Goal: Task Accomplishment & Management: Complete application form

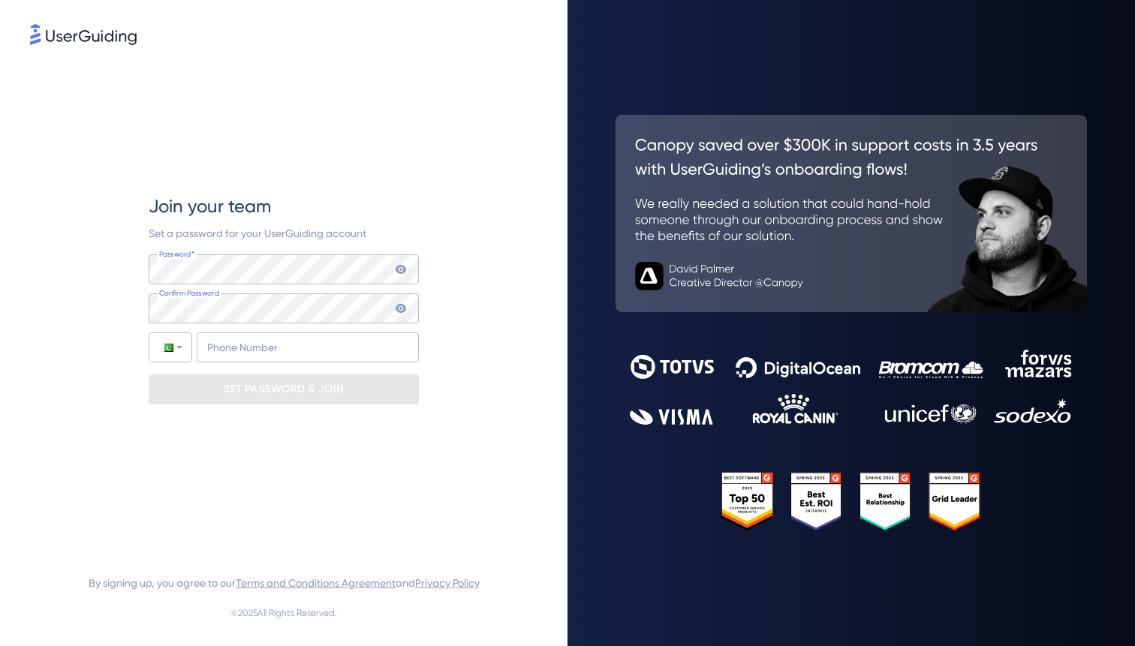
click at [194, 473] on div "Join your team Set a password for your UserGuiding account Password* Your passw…" at bounding box center [284, 299] width 270 height 502
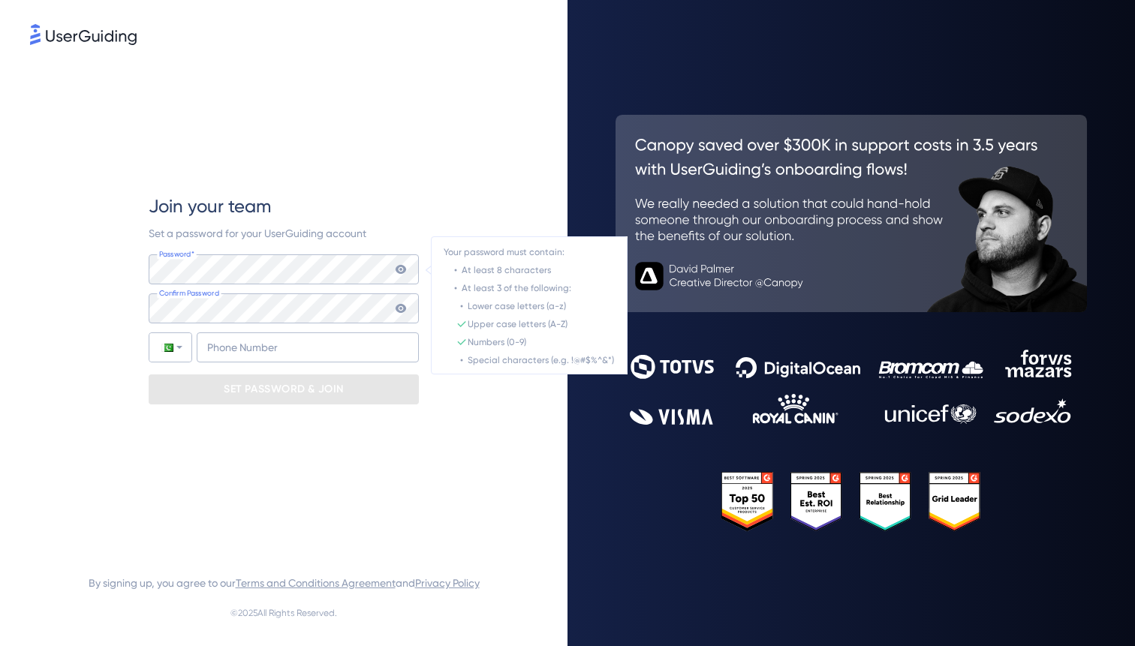
click at [398, 270] on icon at bounding box center [401, 269] width 11 height 9
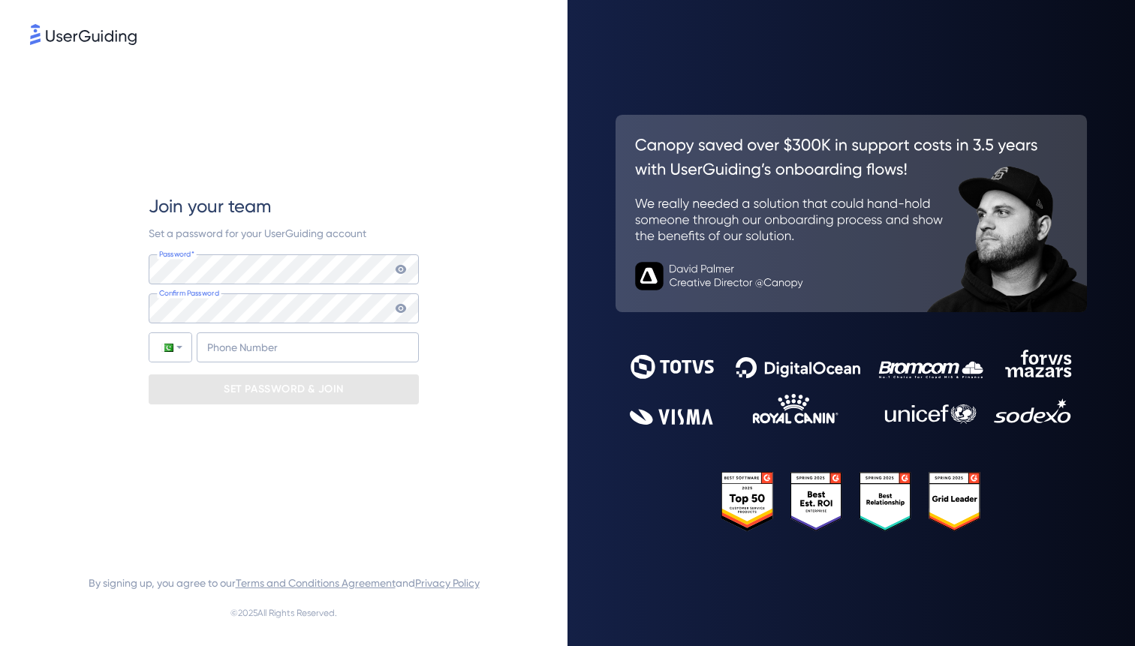
click at [397, 266] on icon at bounding box center [401, 269] width 11 height 9
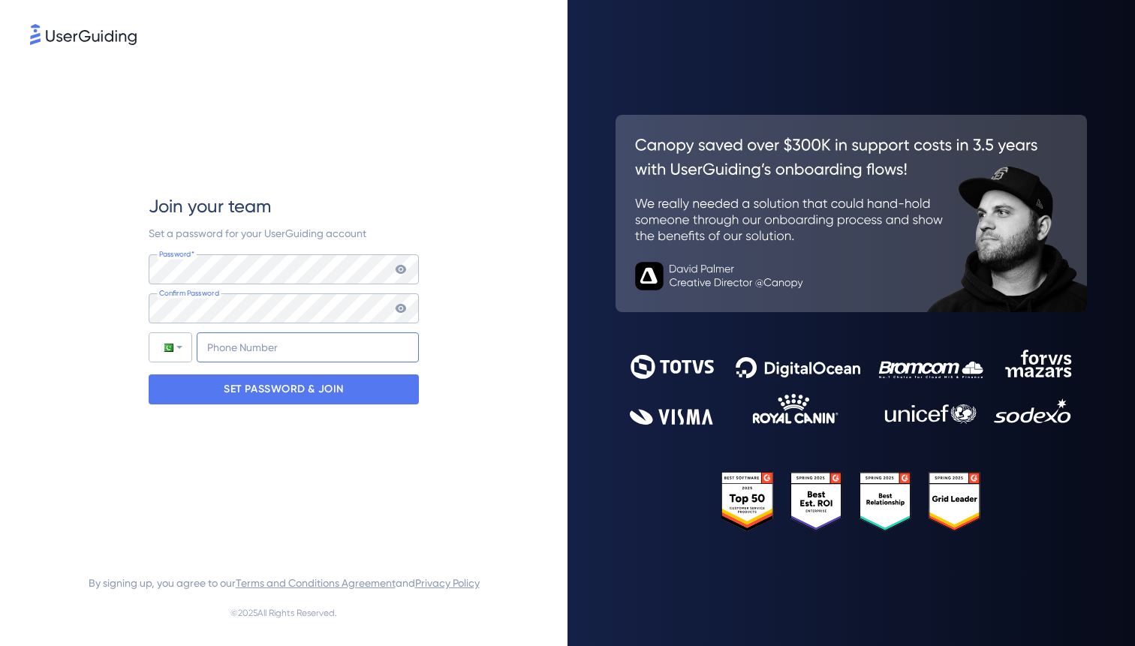
click at [251, 346] on input "+92" at bounding box center [308, 348] width 222 height 30
type input "+9"
click at [174, 343] on div at bounding box center [170, 347] width 42 height 29
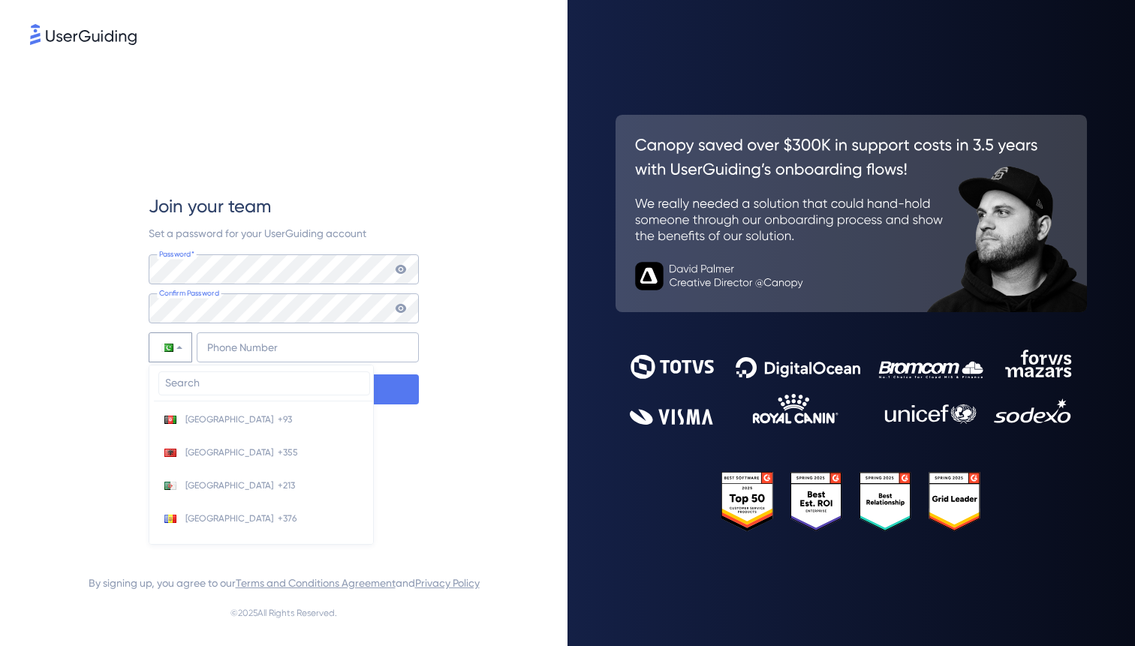
scroll to position [4580, 0]
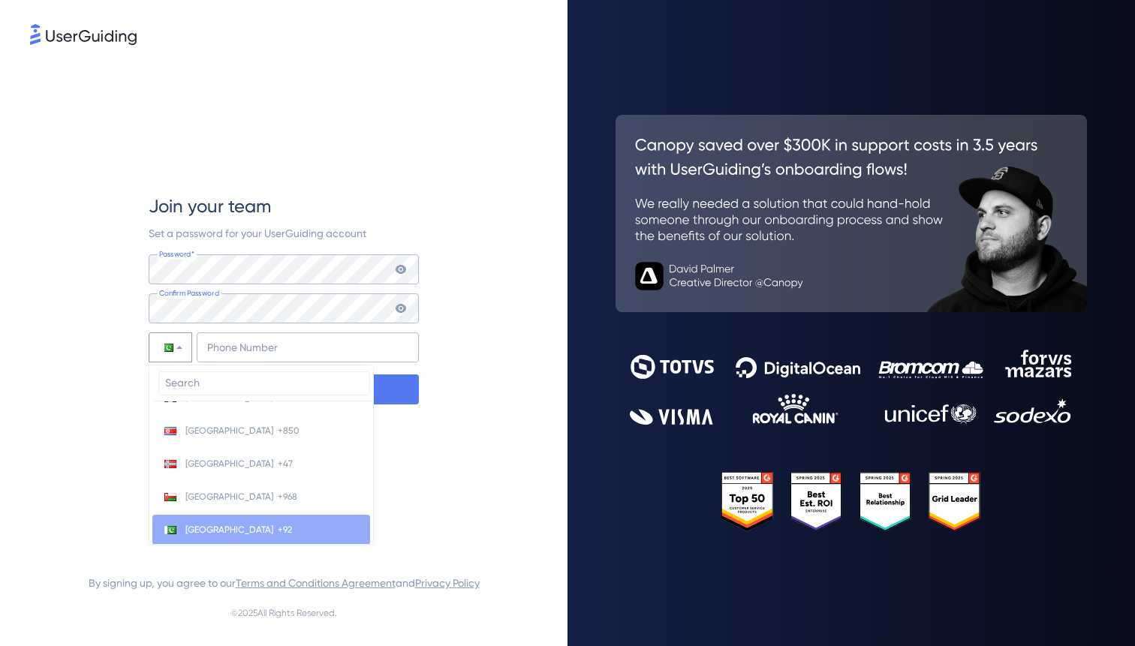
click at [215, 531] on span "[GEOGRAPHIC_DATA]" at bounding box center [229, 530] width 88 height 12
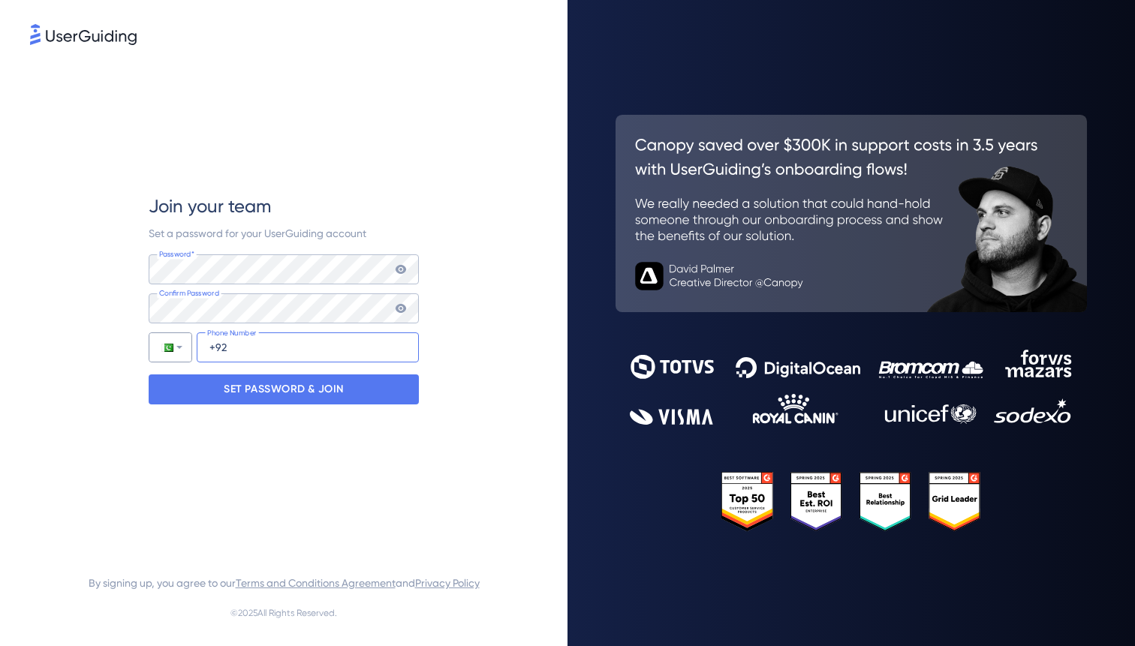
click at [261, 341] on input "+92" at bounding box center [308, 348] width 222 height 30
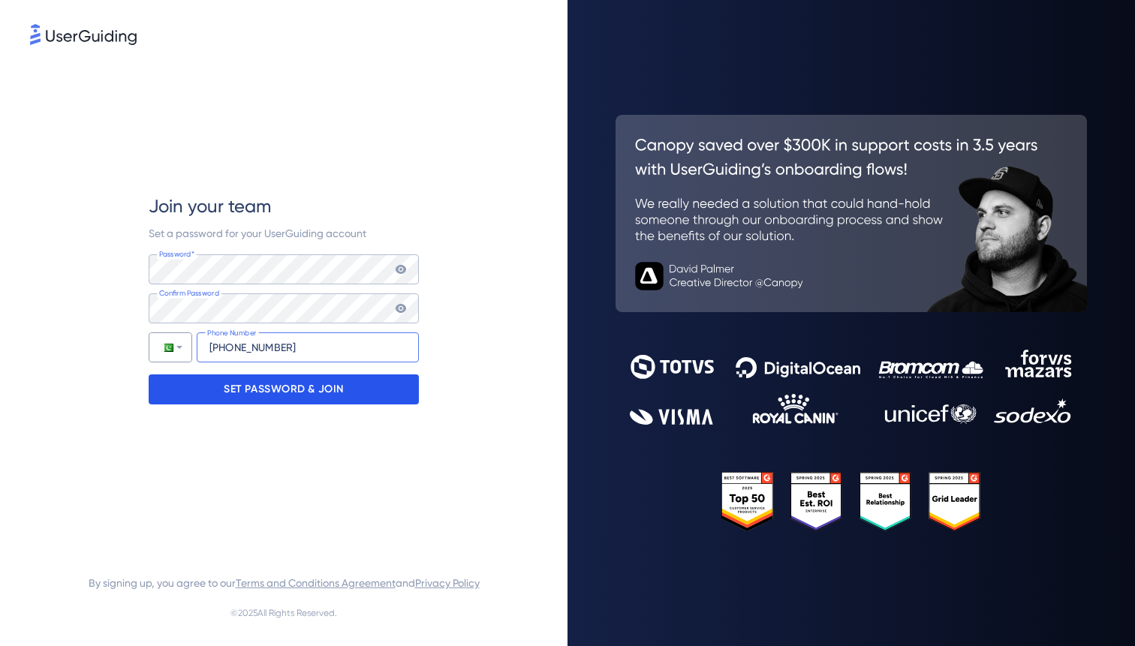
type input "[PHONE_NUMBER]"
click at [339, 385] on p "SET PASSWORD & JOIN" at bounding box center [284, 390] width 120 height 24
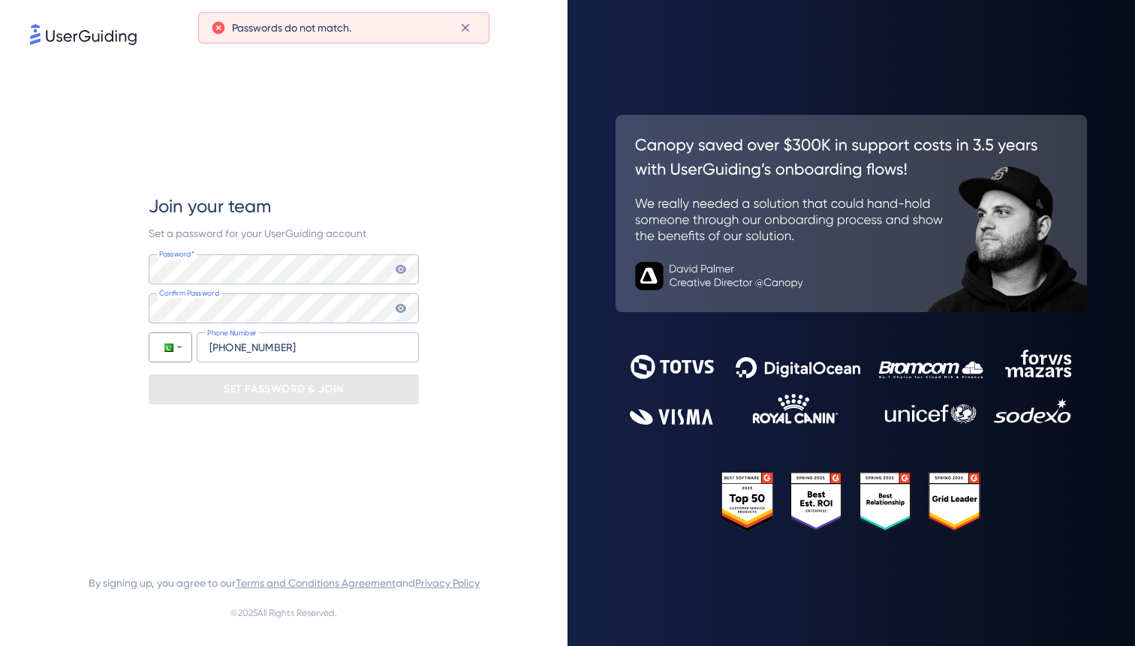
click at [396, 273] on icon at bounding box center [401, 269] width 12 height 12
click at [402, 313] on icon at bounding box center [401, 309] width 12 height 12
click at [405, 309] on icon at bounding box center [401, 308] width 11 height 9
click at [403, 272] on icon at bounding box center [401, 269] width 11 height 9
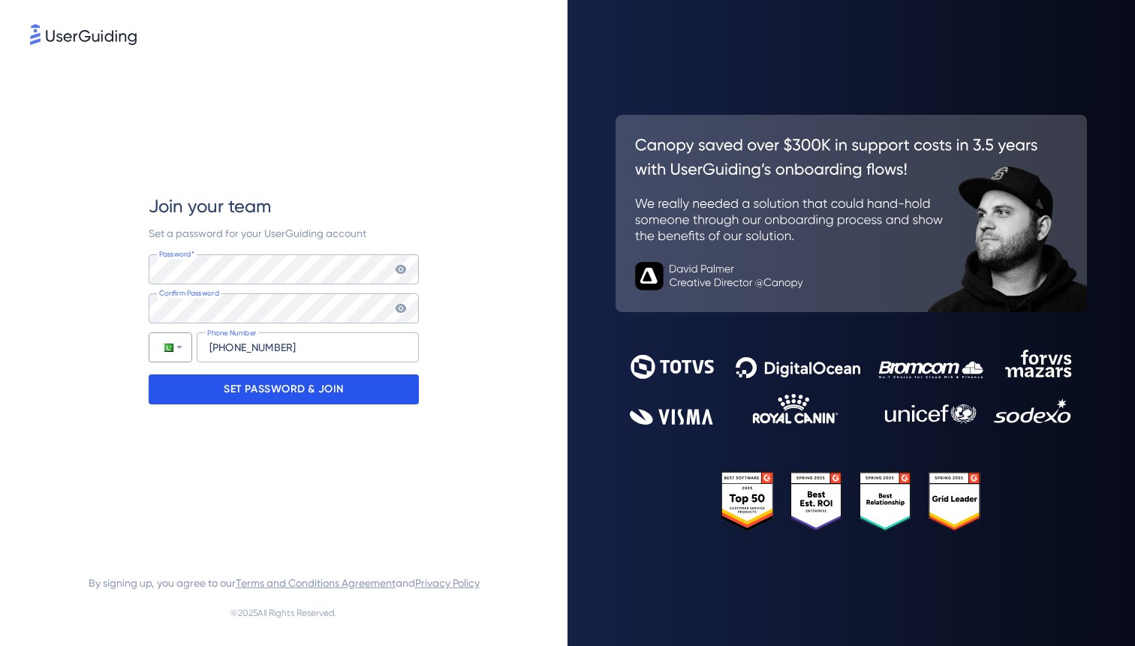
click at [366, 387] on div "SET PASSWORD & JOIN" at bounding box center [284, 390] width 270 height 30
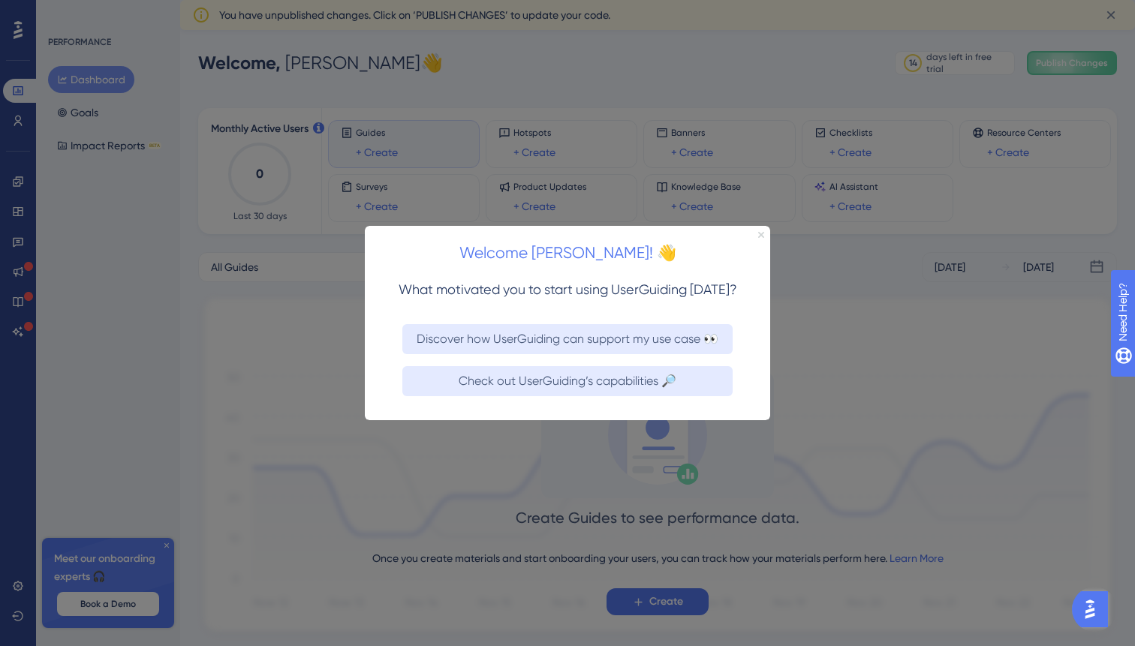
click at [760, 235] on icon "Close Preview" at bounding box center [761, 234] width 6 height 6
